Goal: Task Accomplishment & Management: Use online tool/utility

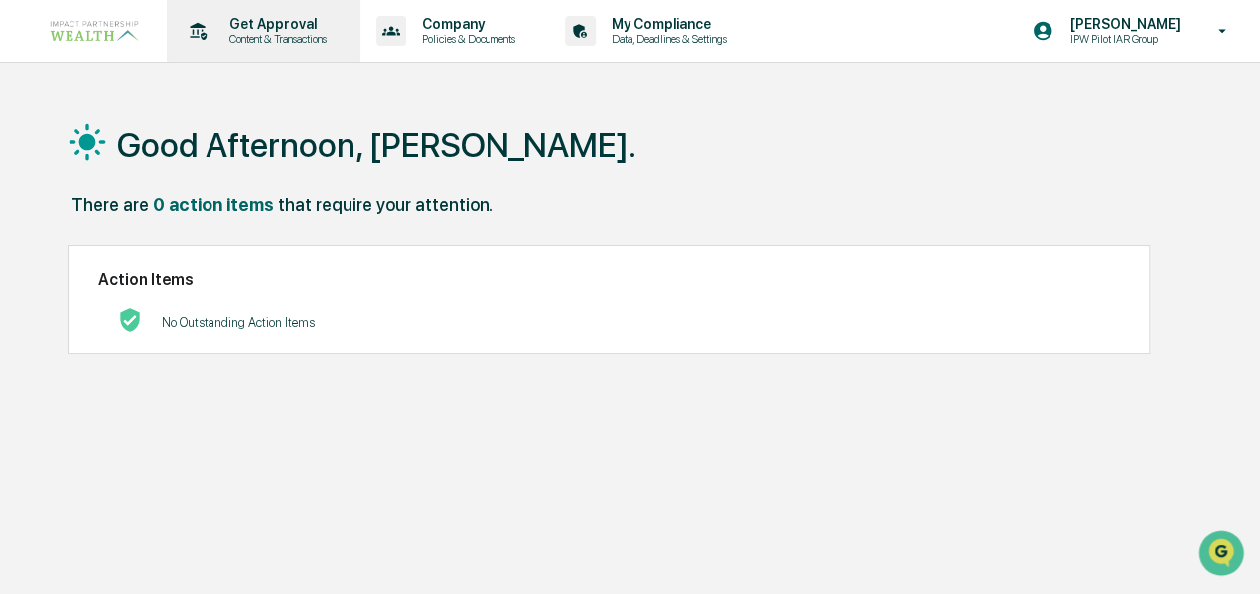
click at [288, 1] on div "Get Approval Content & Transactions" at bounding box center [262, 31] width 174 height 62
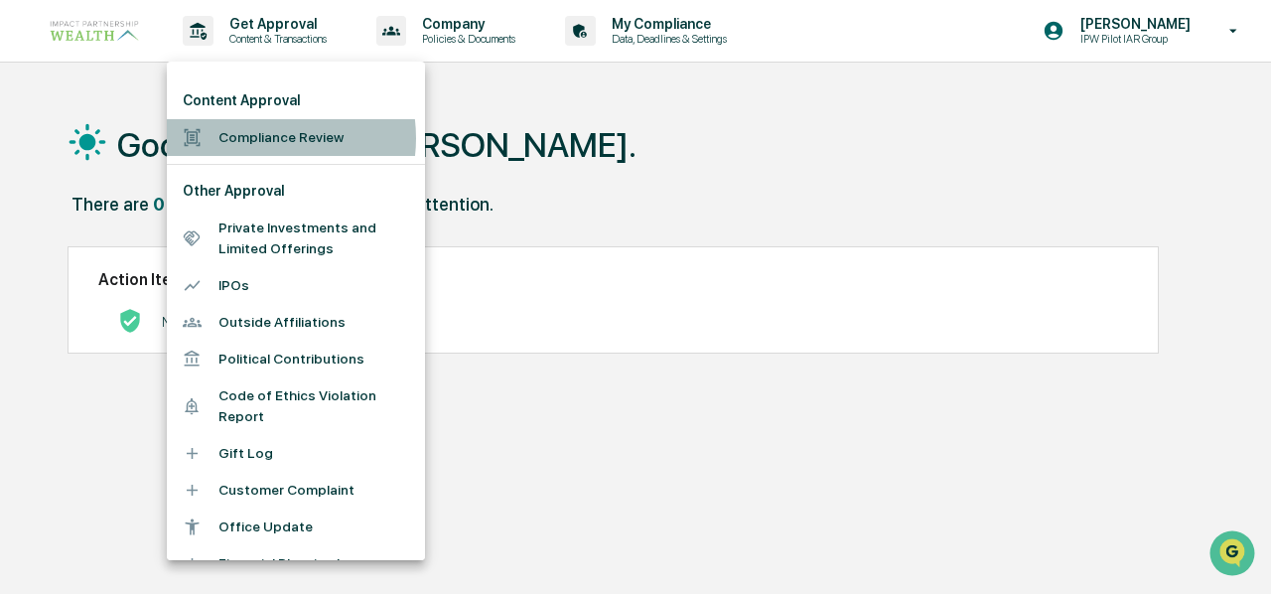
click at [256, 138] on li "Compliance Review" at bounding box center [296, 137] width 258 height 37
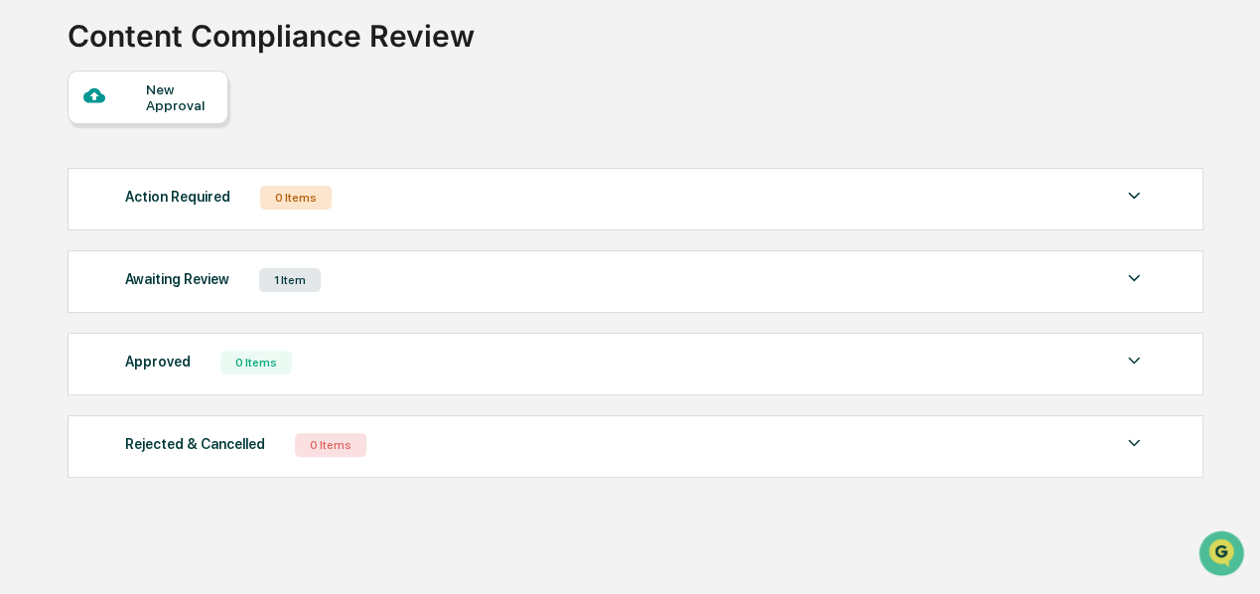
scroll to position [129, 0]
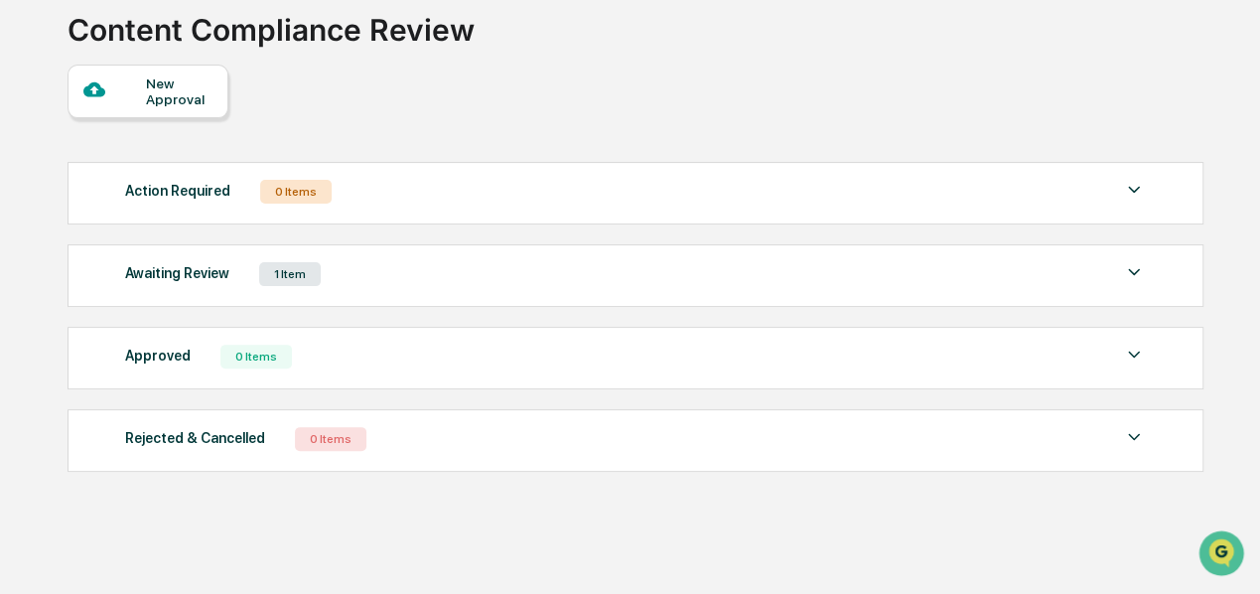
click at [1128, 267] on img at bounding box center [1134, 272] width 24 height 24
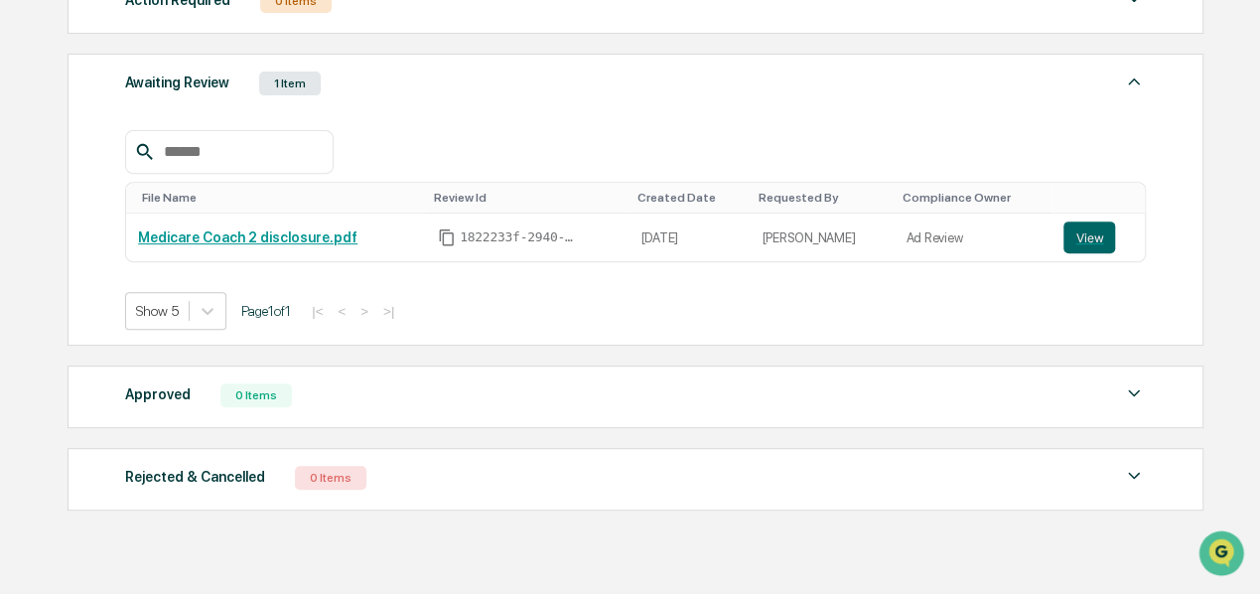
scroll to position [328, 0]
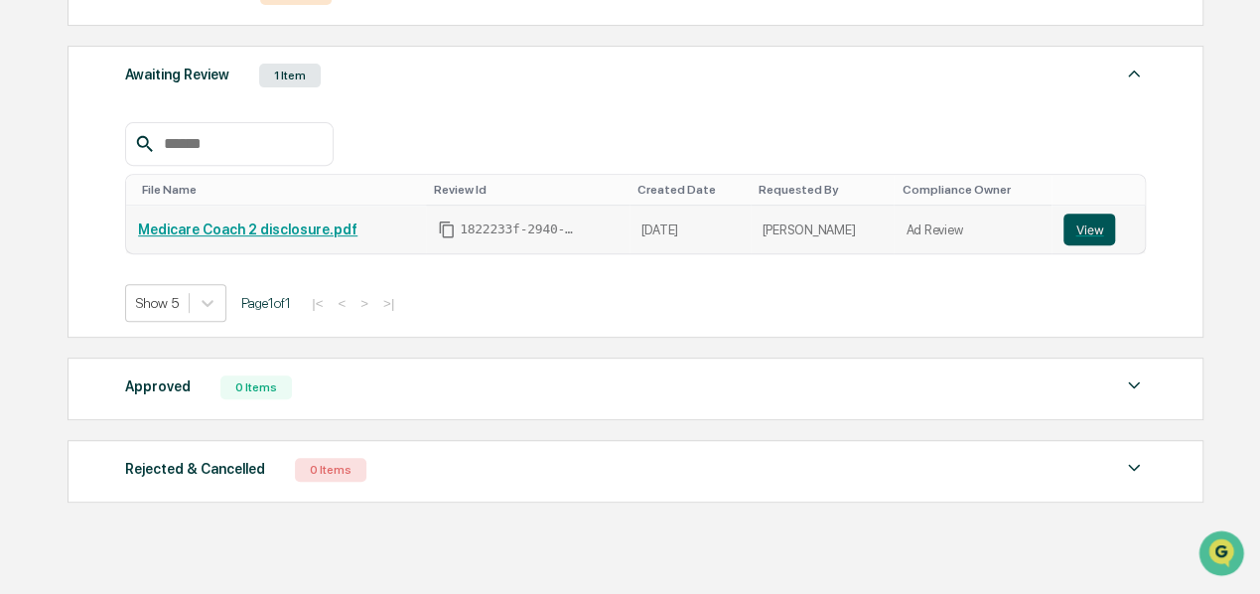
click at [1090, 222] on button "View" at bounding box center [1089, 229] width 52 height 32
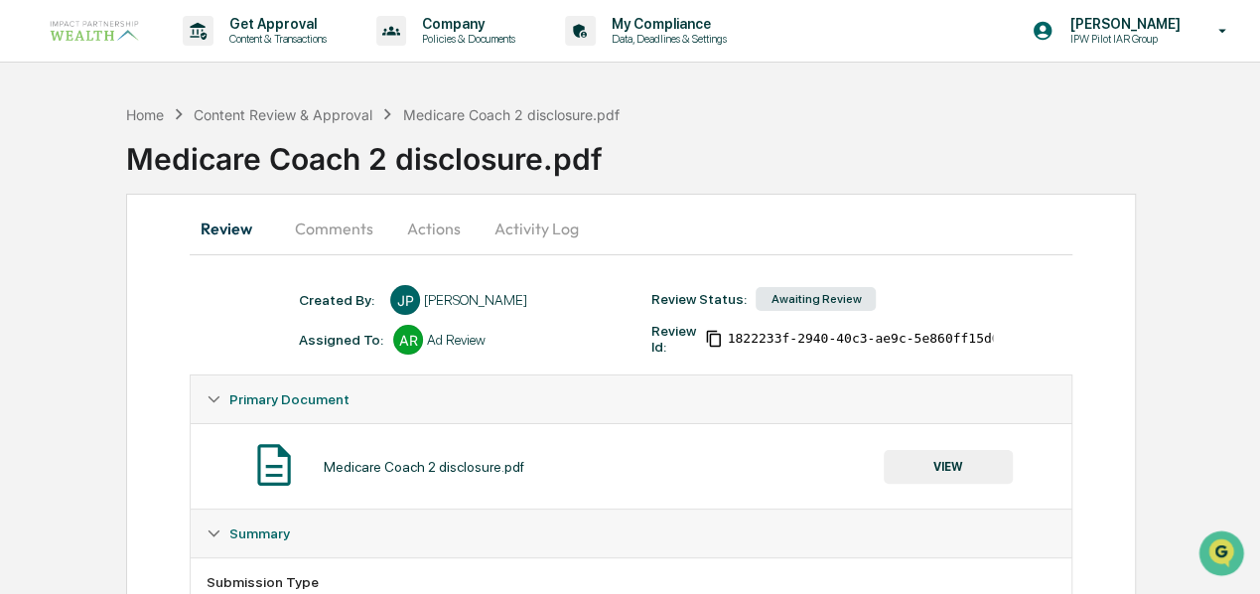
click at [441, 225] on button "Actions" at bounding box center [433, 229] width 89 height 48
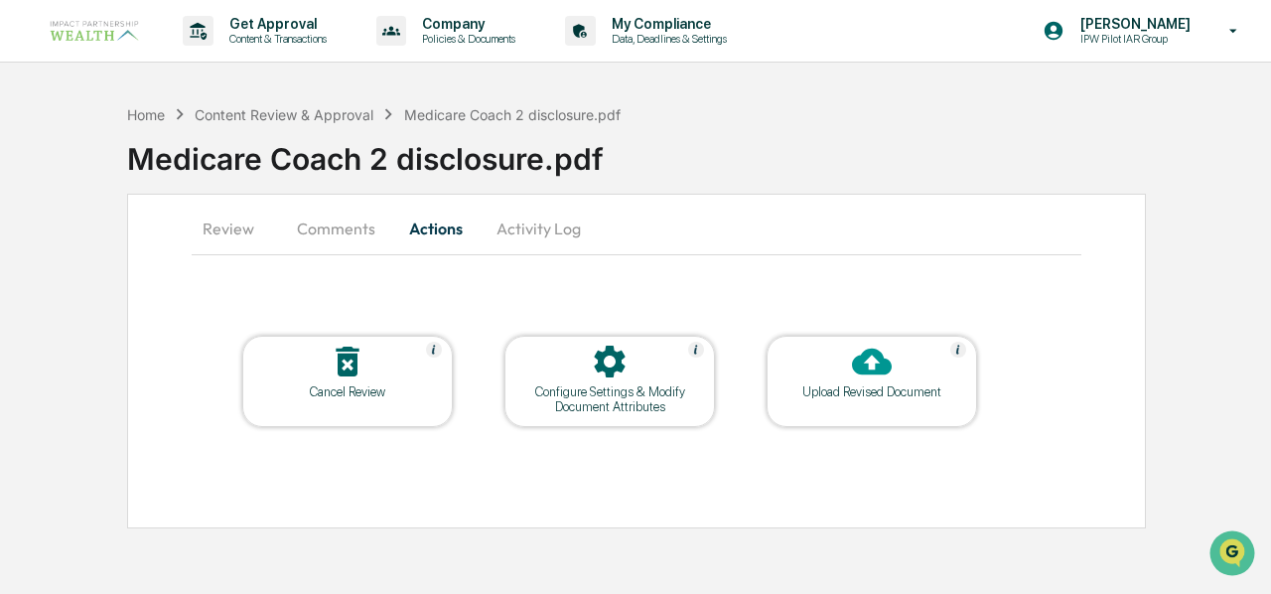
click at [538, 223] on button "Activity Log" at bounding box center [539, 229] width 116 height 48
